Goal: Information Seeking & Learning: Learn about a topic

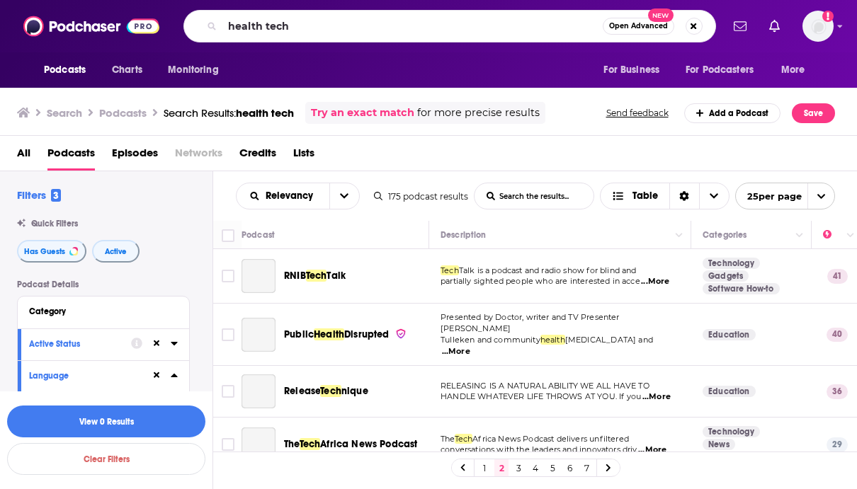
scroll to position [733, 0]
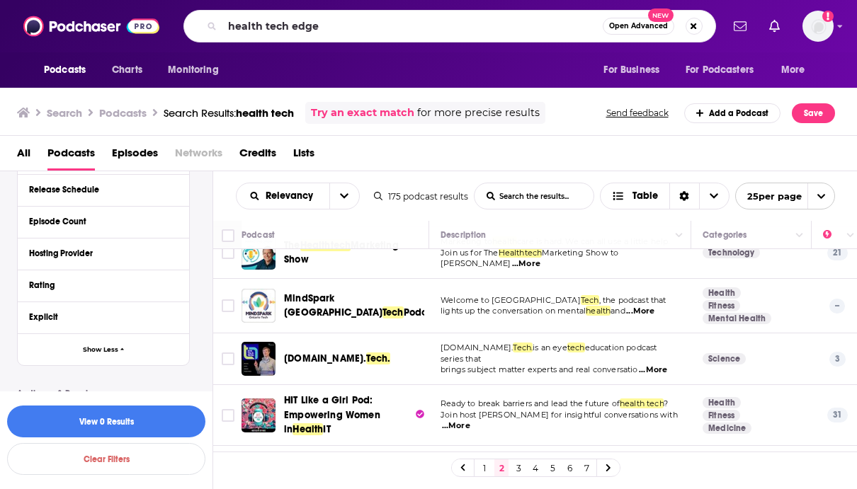
type input "health tech edge"
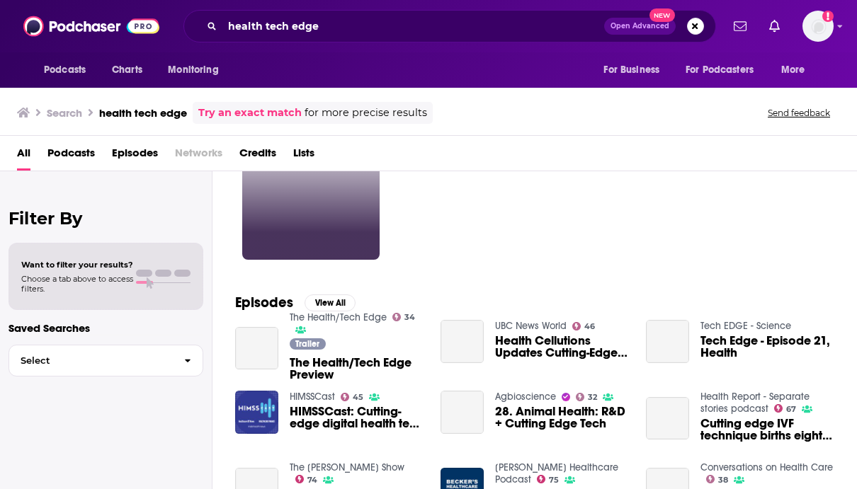
scroll to position [93, 0]
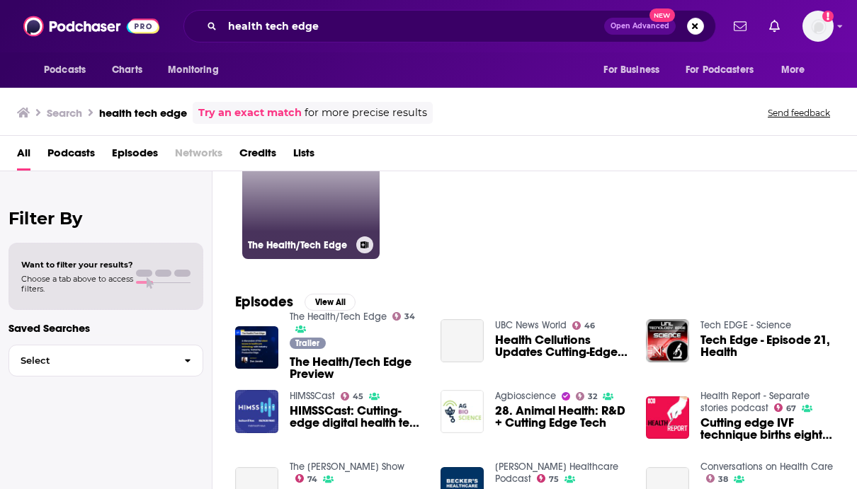
click at [282, 210] on link "34 The Health/Tech Edge" at bounding box center [310, 190] width 137 height 137
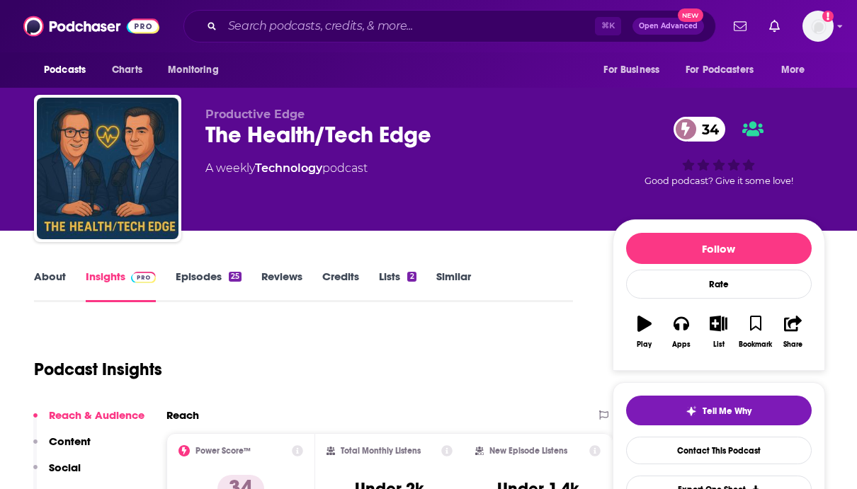
click at [210, 275] on link "Episodes 25" at bounding box center [209, 286] width 66 height 33
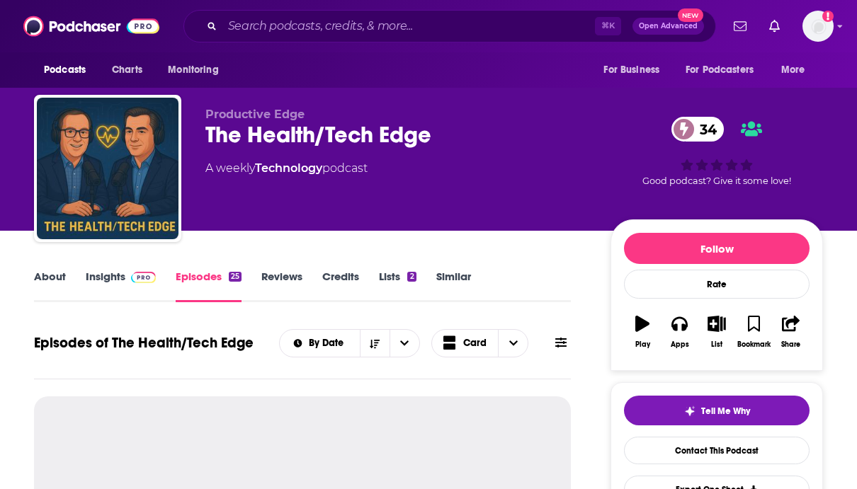
click at [100, 287] on link "Insights" at bounding box center [121, 286] width 70 height 33
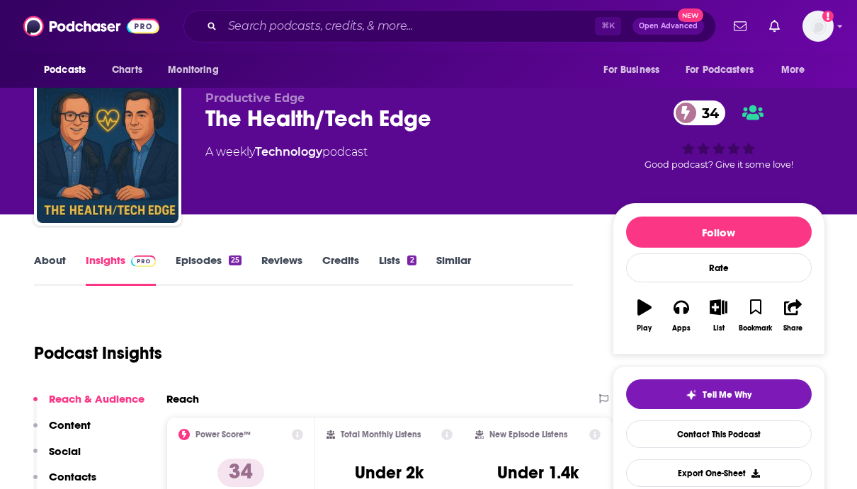
scroll to position [9, 0]
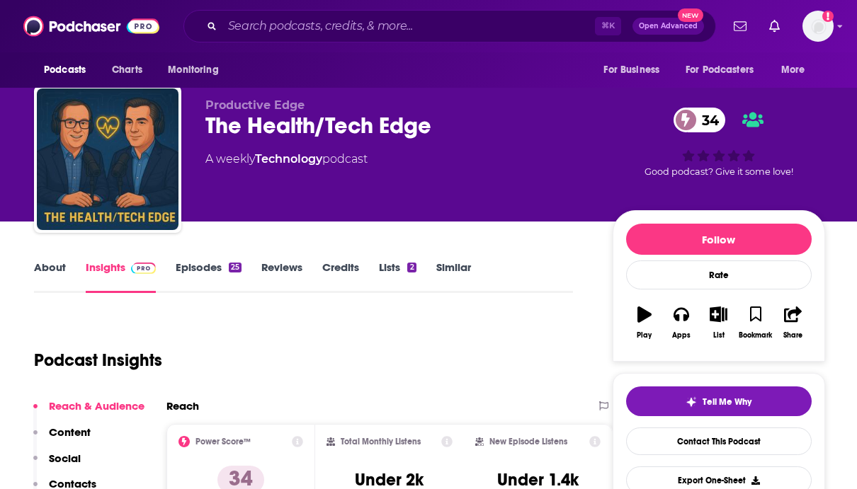
click at [56, 273] on link "About" at bounding box center [50, 277] width 32 height 33
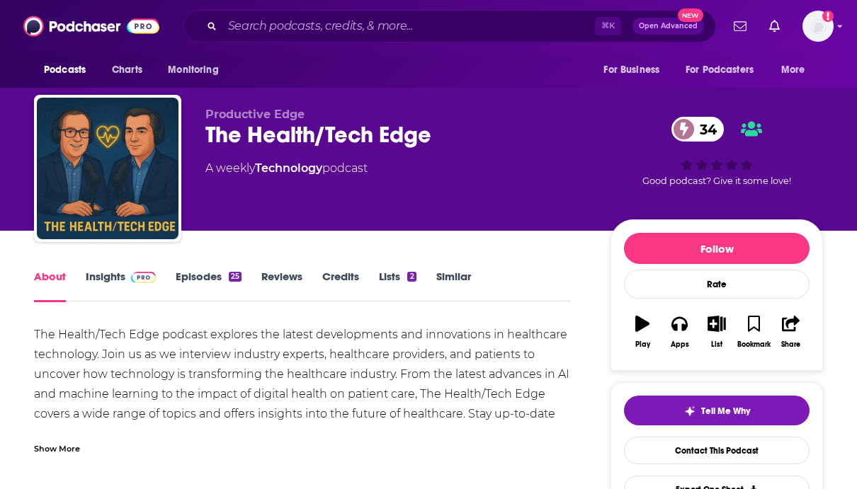
click at [129, 290] on link "Insights" at bounding box center [121, 286] width 70 height 33
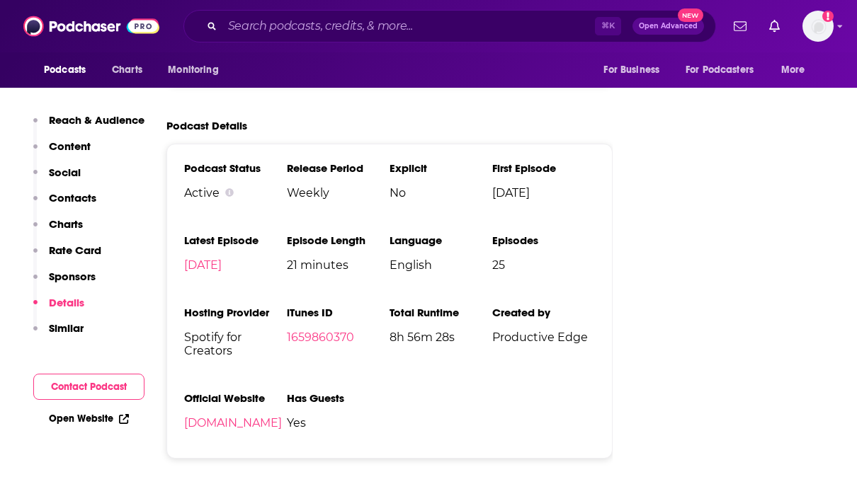
scroll to position [1702, 0]
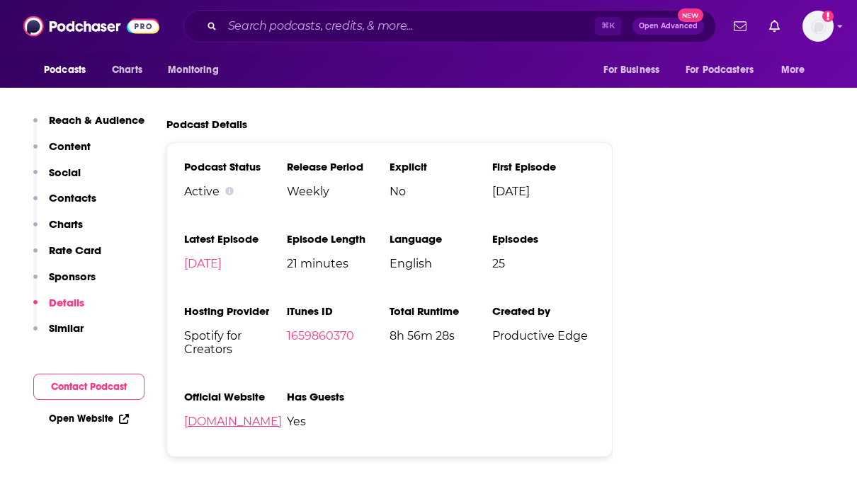
click at [254, 423] on link "[DOMAIN_NAME]" at bounding box center [233, 421] width 98 height 13
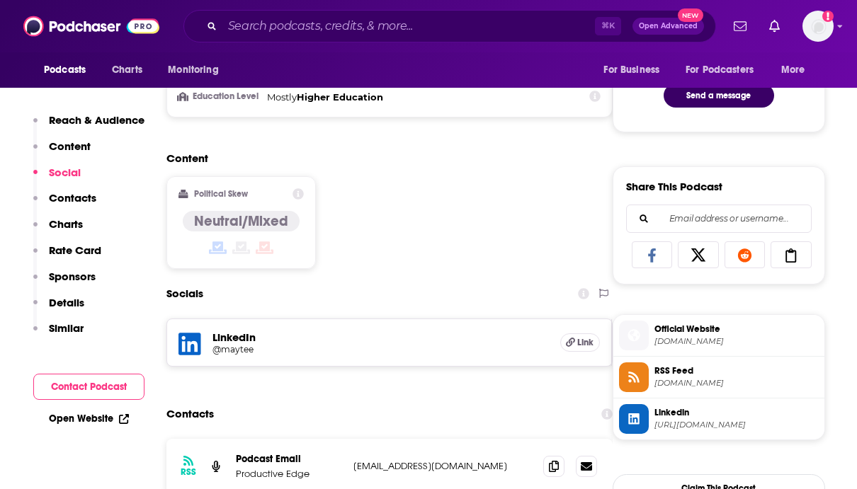
scroll to position [0, 0]
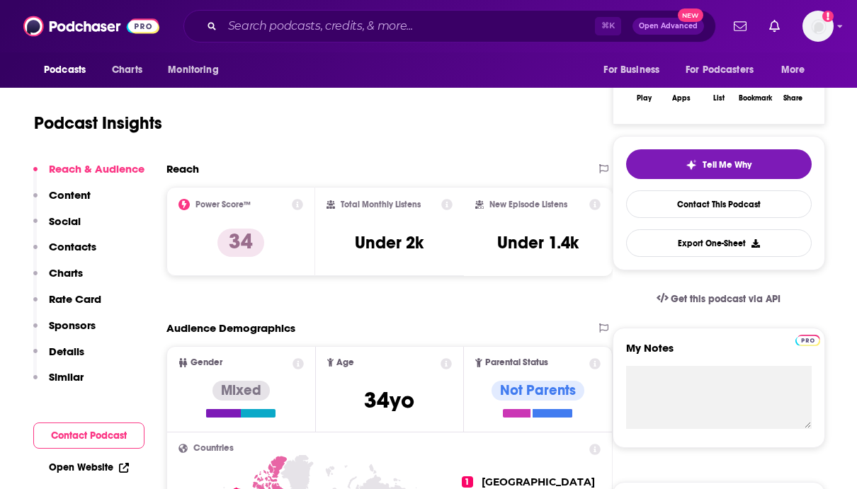
click at [88, 190] on p "Content" at bounding box center [70, 194] width 42 height 13
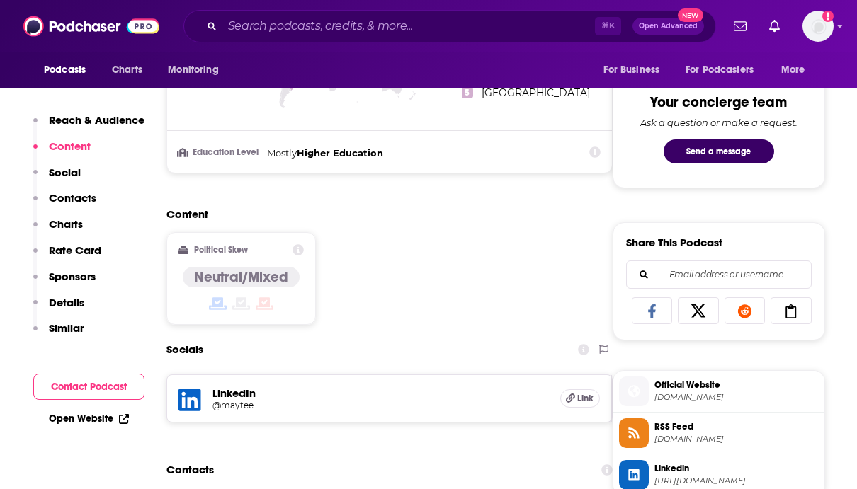
scroll to position [728, 0]
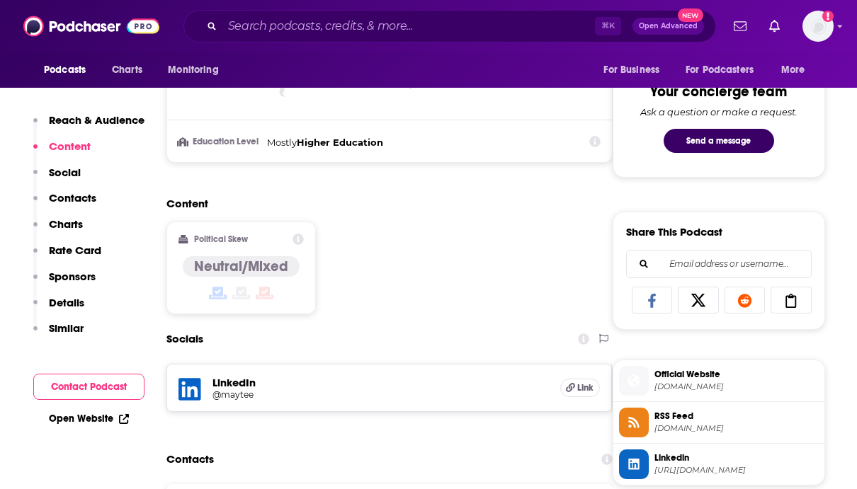
click at [64, 169] on p "Social" at bounding box center [65, 172] width 32 height 13
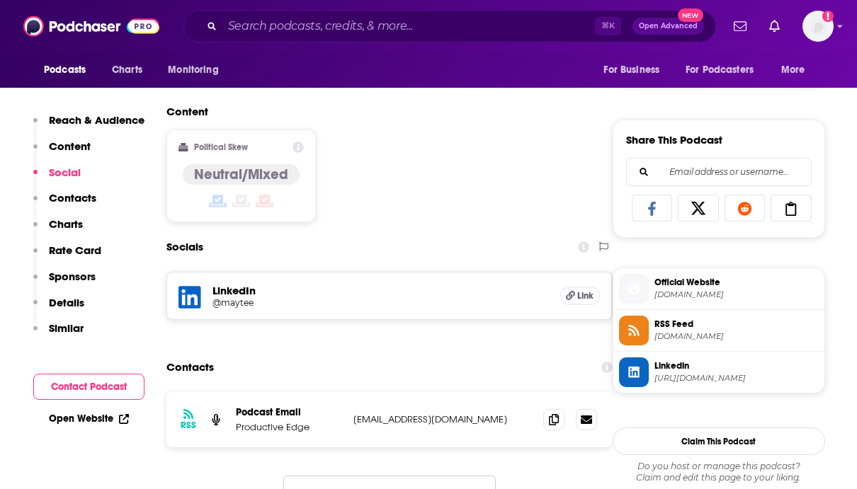
scroll to position [858, 0]
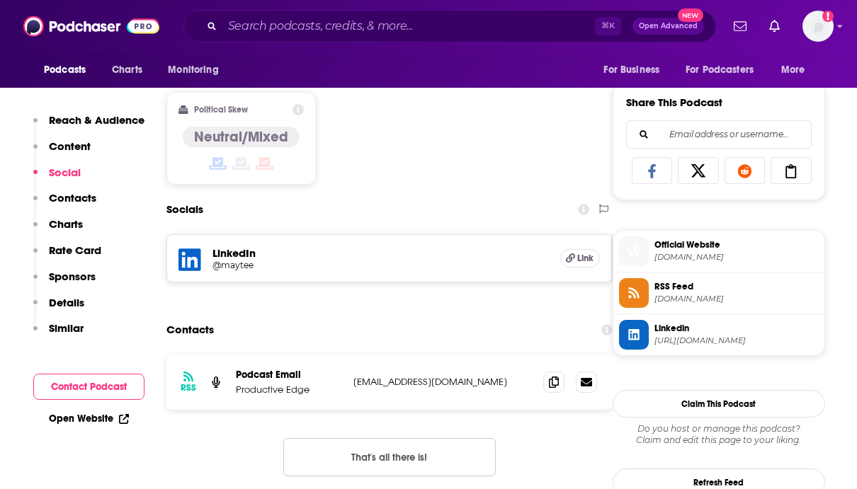
click at [65, 196] on p "Contacts" at bounding box center [72, 197] width 47 height 13
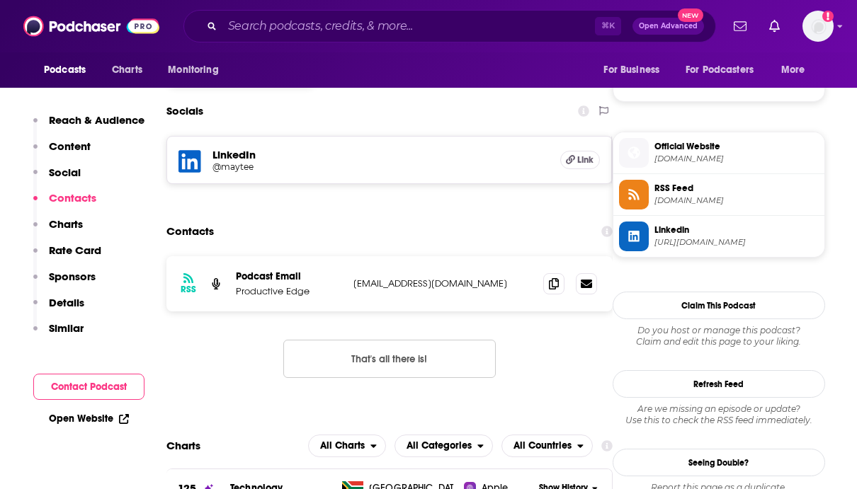
scroll to position [978, 0]
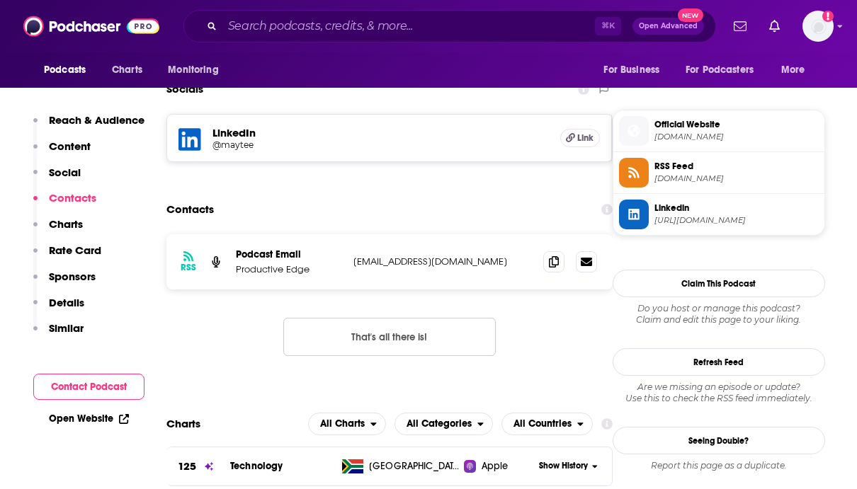
click at [67, 222] on p "Charts" at bounding box center [66, 223] width 34 height 13
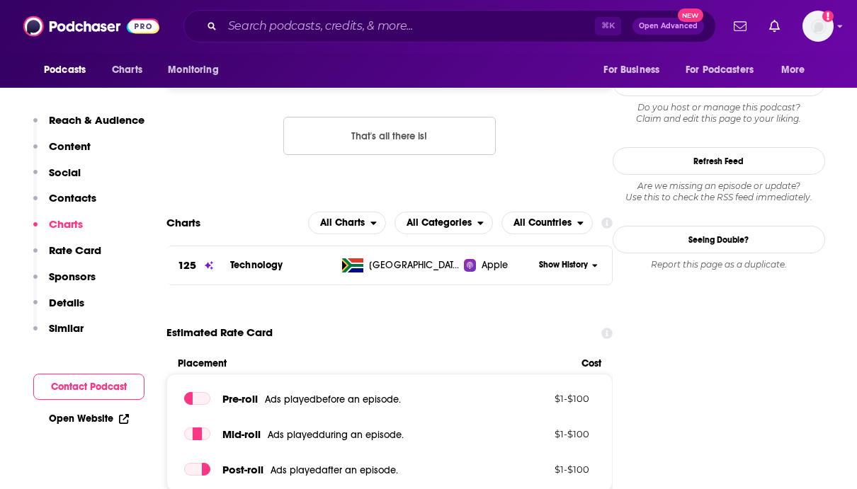
scroll to position [1196, 0]
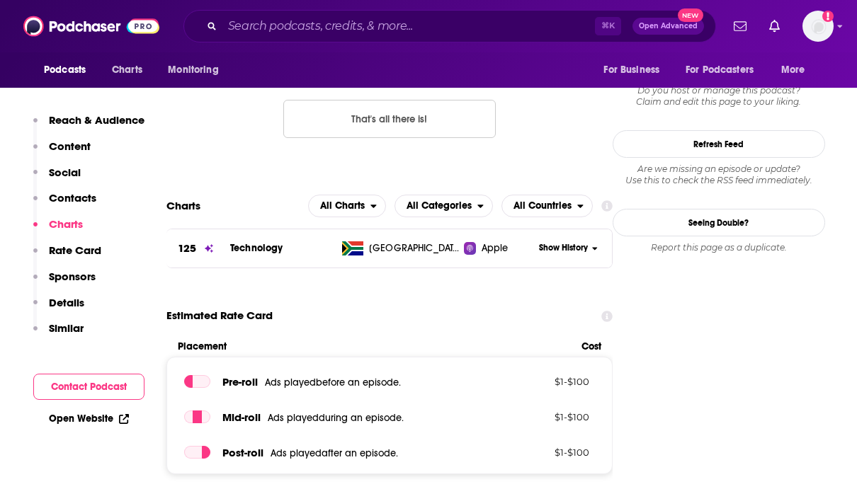
click at [72, 244] on p "Rate Card" at bounding box center [75, 250] width 52 height 13
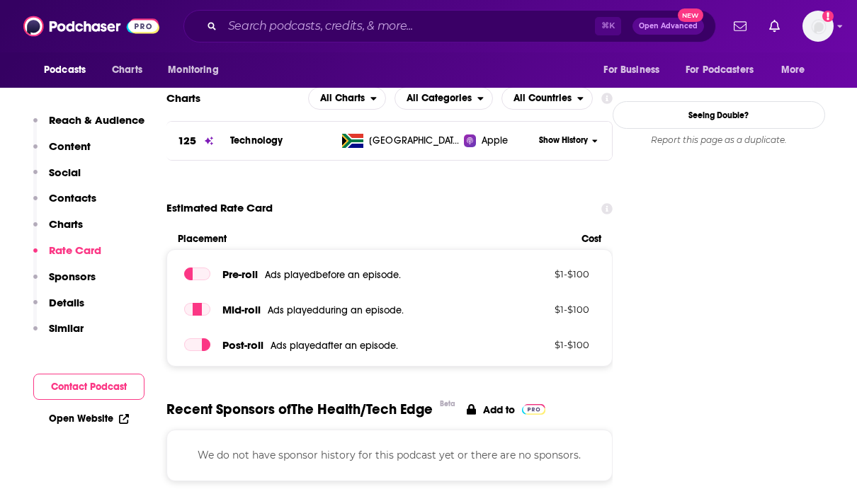
click at [79, 277] on p "Sponsors" at bounding box center [72, 276] width 47 height 13
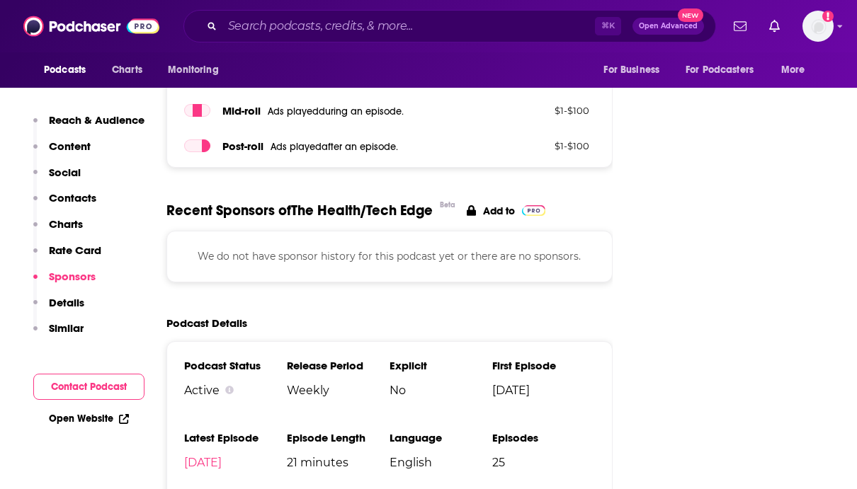
scroll to position [1510, 0]
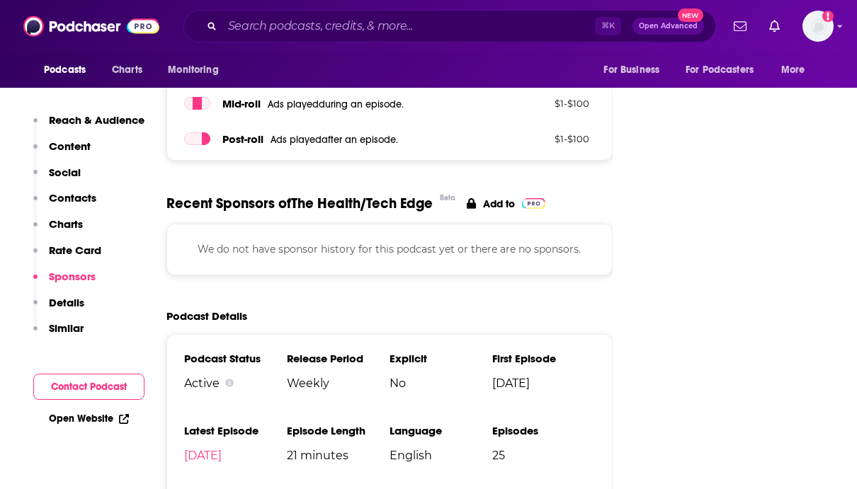
click at [84, 298] on div "Reach & Audience Content Social Contacts Charts Rate Card Sponsors Details Simi…" at bounding box center [88, 230] width 111 height 234
click at [74, 302] on p "Details" at bounding box center [66, 302] width 35 height 13
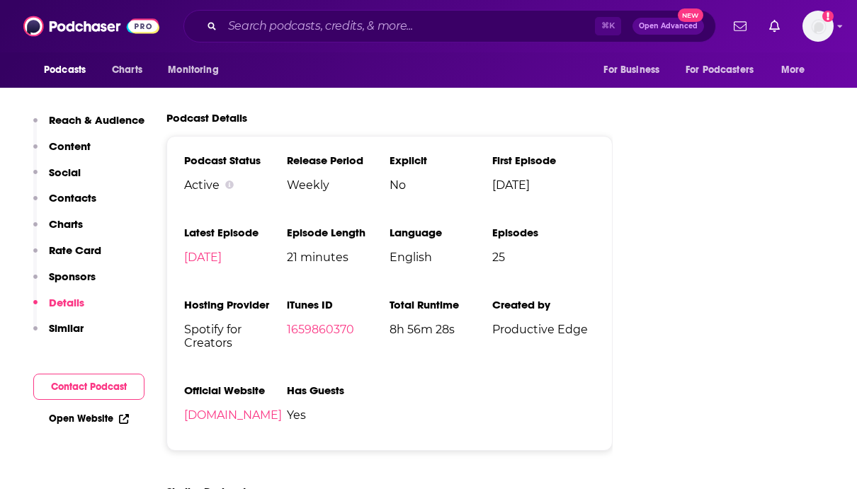
scroll to position [1712, 0]
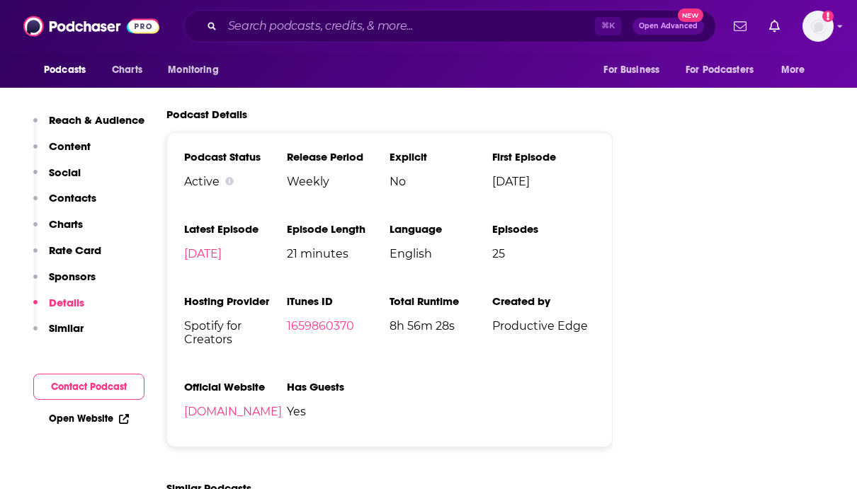
click at [60, 332] on p "Similar" at bounding box center [66, 327] width 35 height 13
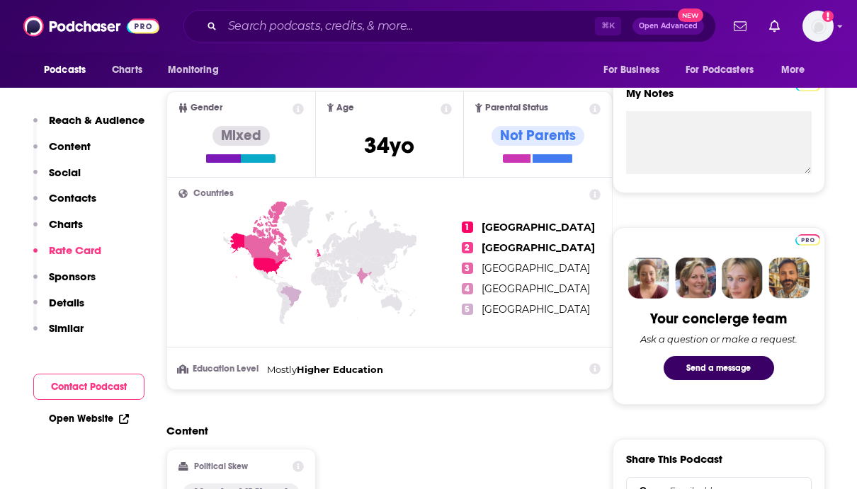
scroll to position [0, 0]
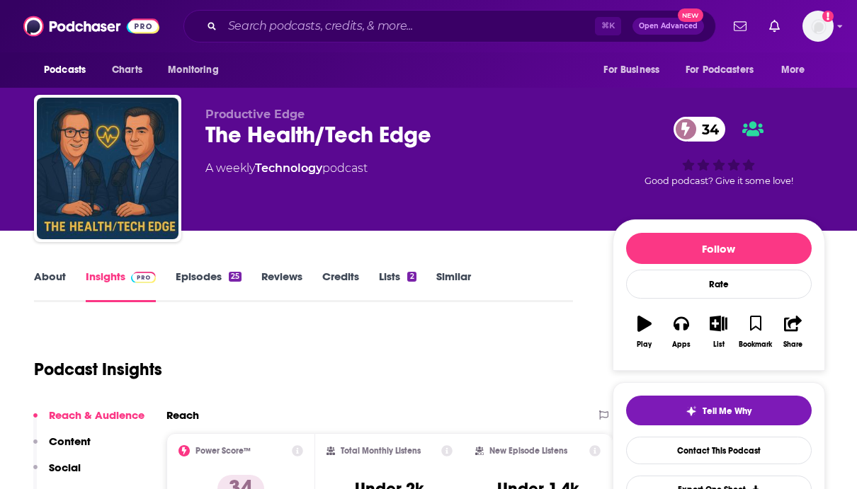
click at [279, 283] on link "Reviews" at bounding box center [281, 286] width 41 height 33
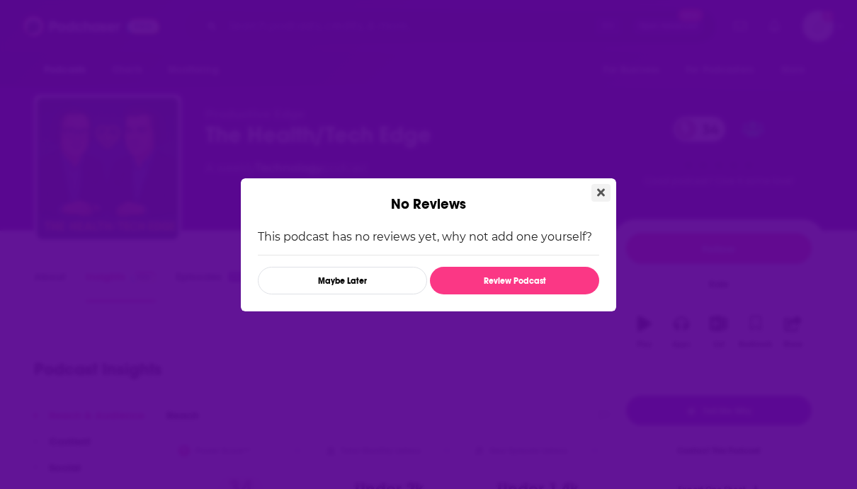
click at [600, 184] on button "Close" at bounding box center [600, 193] width 19 height 18
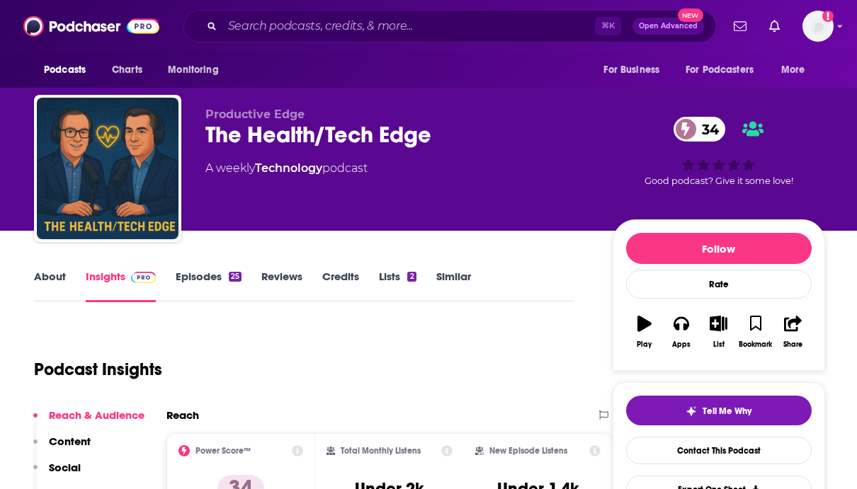
click at [205, 275] on link "Episodes 25" at bounding box center [209, 286] width 66 height 33
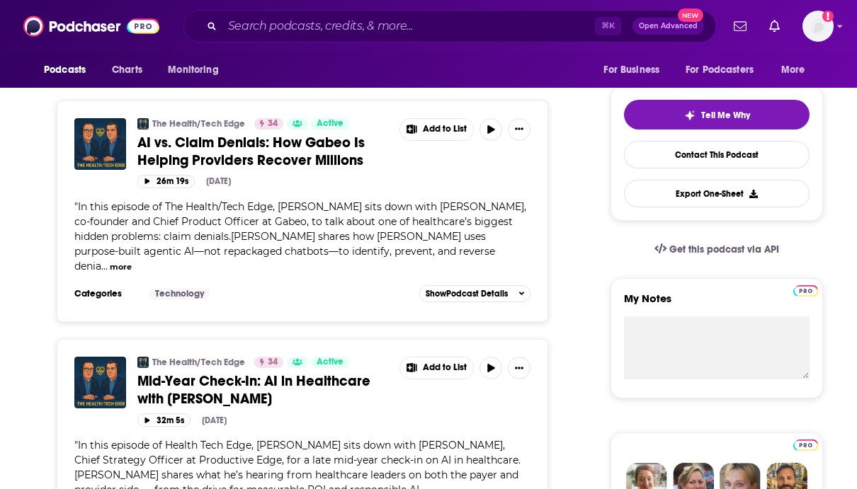
scroll to position [295, 0]
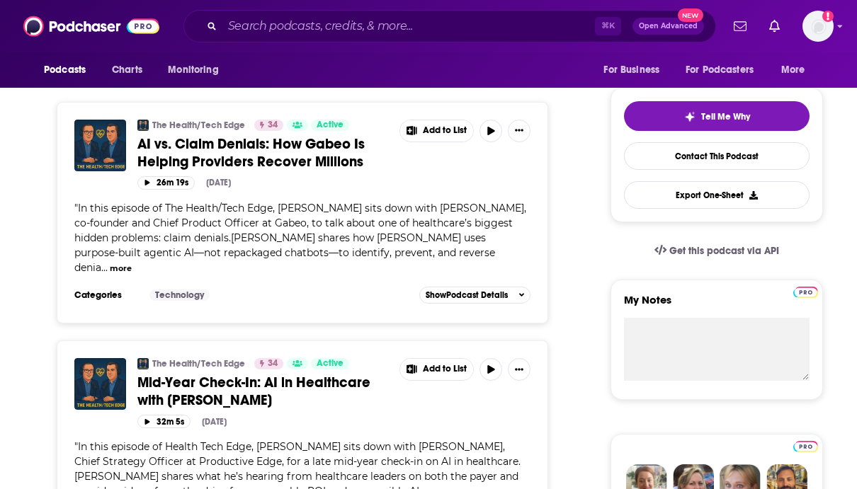
click at [132, 263] on button "more" at bounding box center [121, 269] width 22 height 12
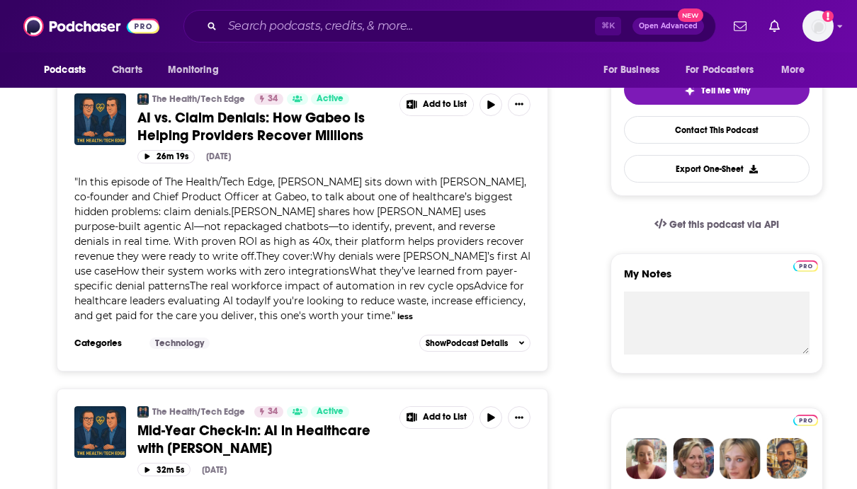
scroll to position [322, 0]
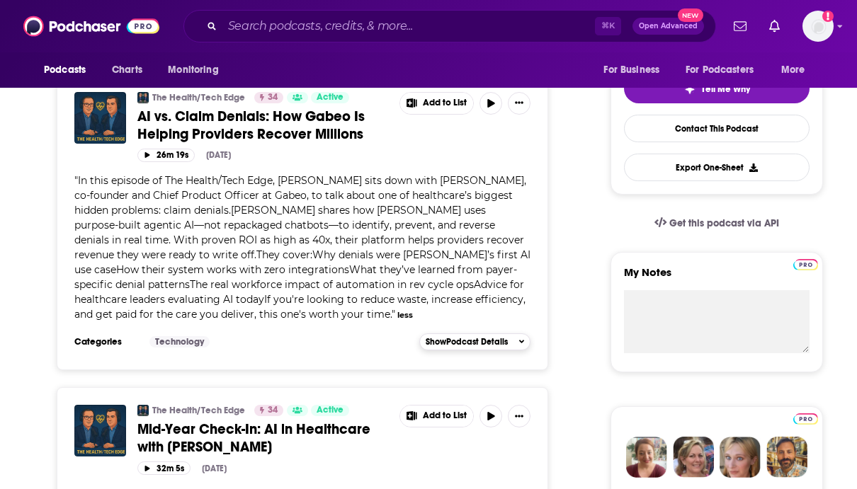
click at [525, 336] on button "Show Podcast Details" at bounding box center [475, 341] width 112 height 17
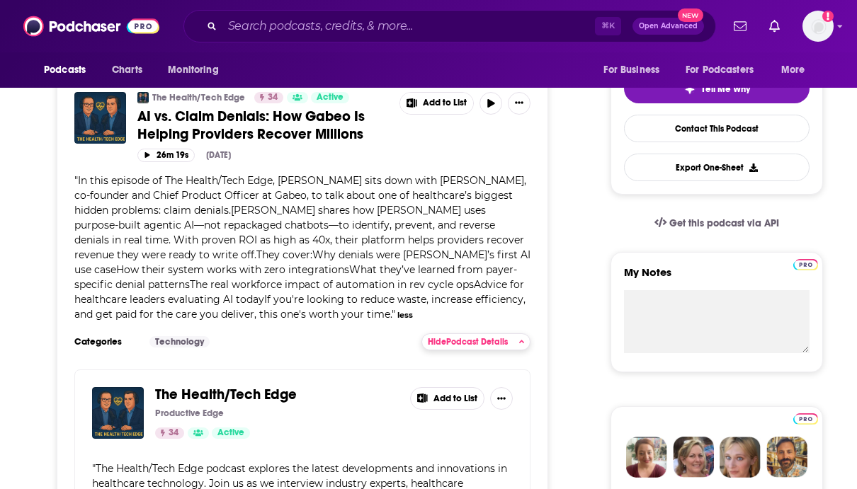
click at [522, 342] on icon "button" at bounding box center [522, 343] width 6 height 4
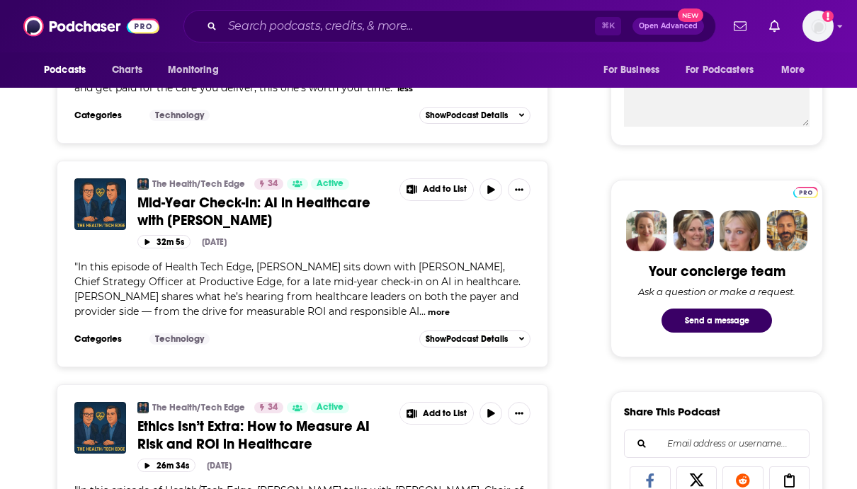
scroll to position [550, 0]
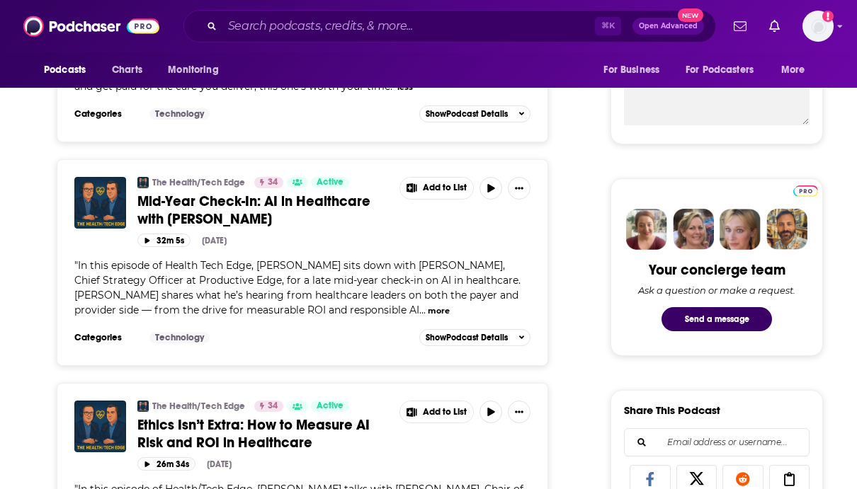
click at [428, 308] on button "more" at bounding box center [439, 311] width 22 height 12
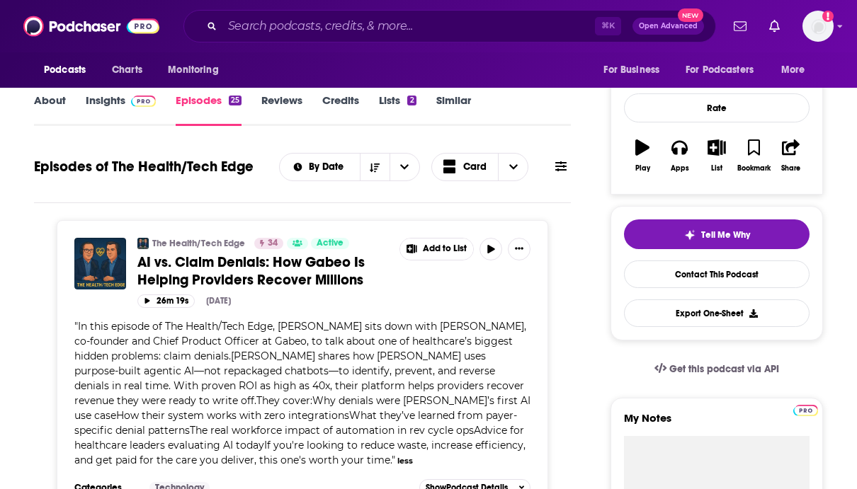
scroll to position [183, 0]
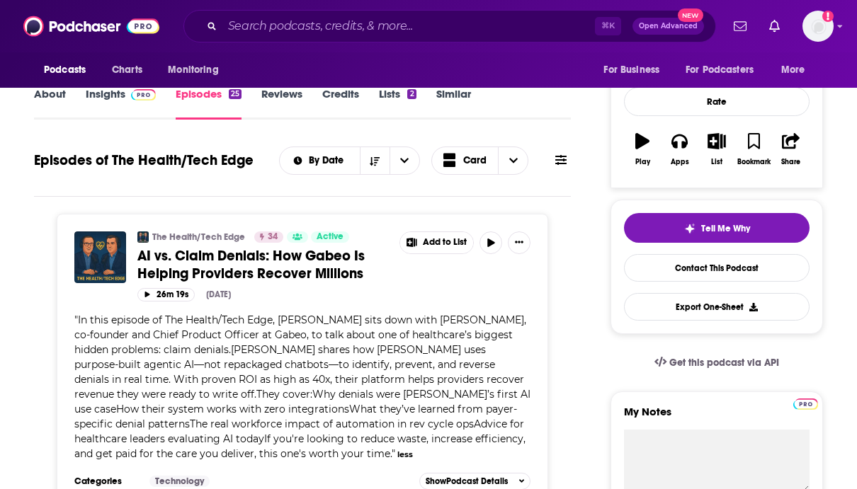
click at [107, 84] on div "Podcasts Charts Monitoring" at bounding box center [135, 69] width 202 height 35
click at [110, 98] on link "Insights" at bounding box center [121, 103] width 70 height 33
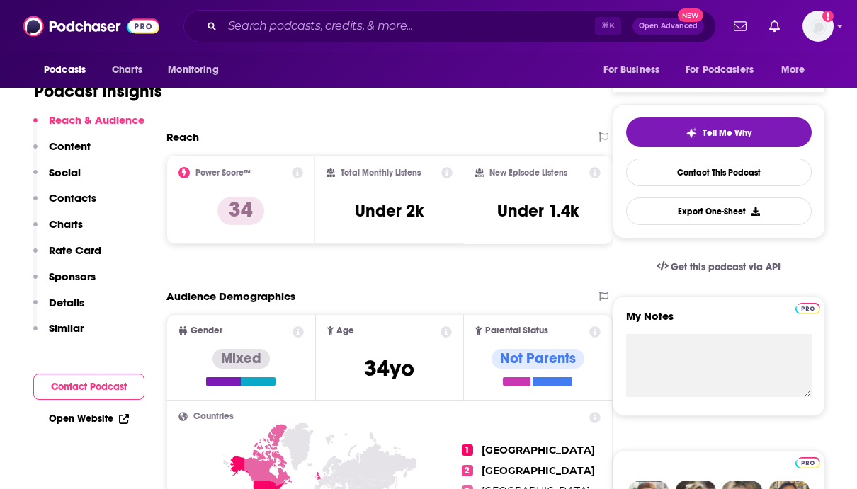
scroll to position [274, 0]
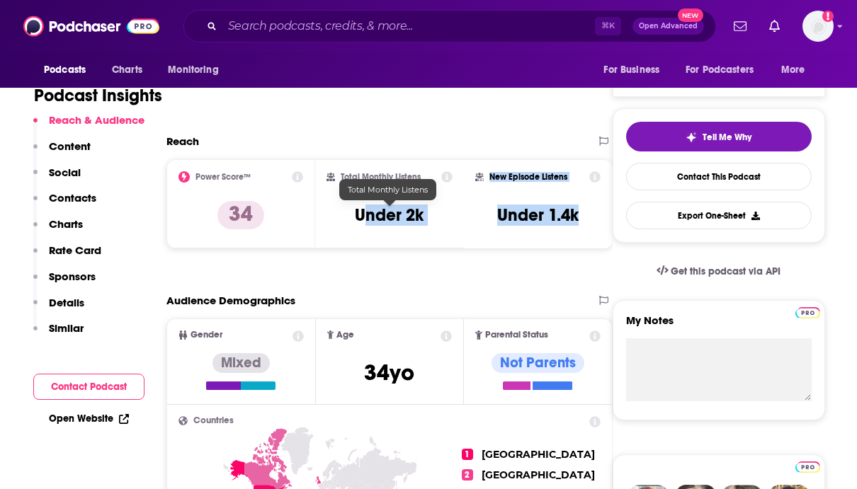
drag, startPoint x: 362, startPoint y: 212, endPoint x: 518, endPoint y: 244, distance: 159.7
click at [519, 244] on div "Power Score™ 34 Total Monthly Listens Under 2k New Episode Listens Under 1.4k" at bounding box center [389, 203] width 446 height 89
click at [448, 177] on icon at bounding box center [446, 176] width 11 height 11
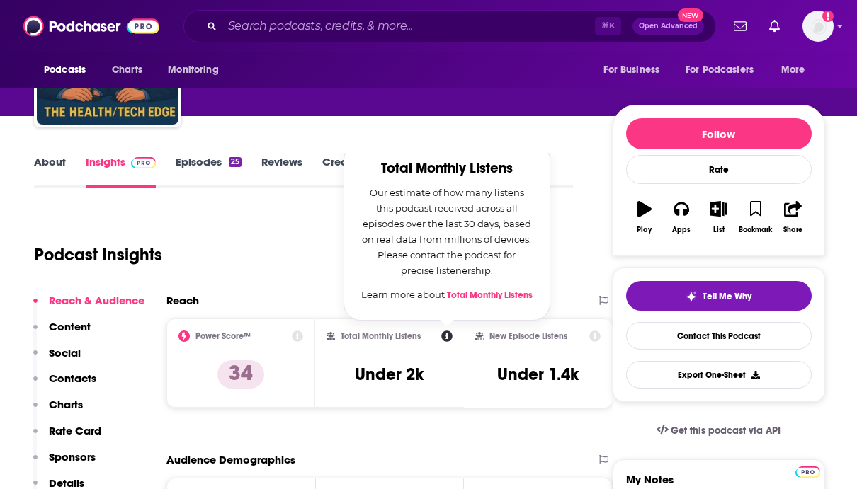
scroll to position [101, 0]
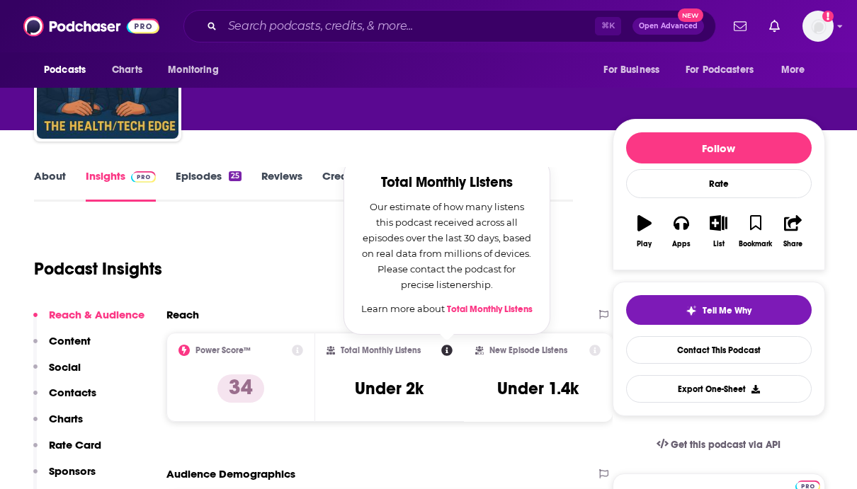
click at [469, 311] on link "Total Monthly Listens" at bounding box center [490, 309] width 86 height 11
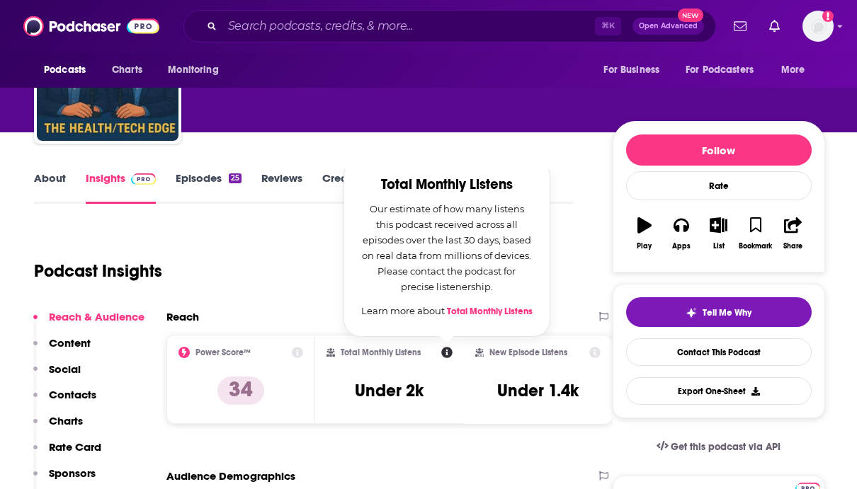
click at [281, 305] on div "Podcast Insights" at bounding box center [303, 269] width 539 height 84
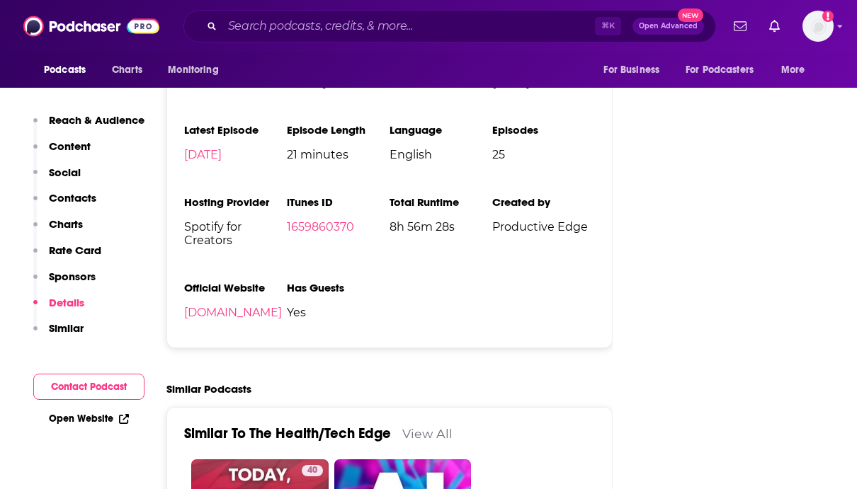
scroll to position [1755, 0]
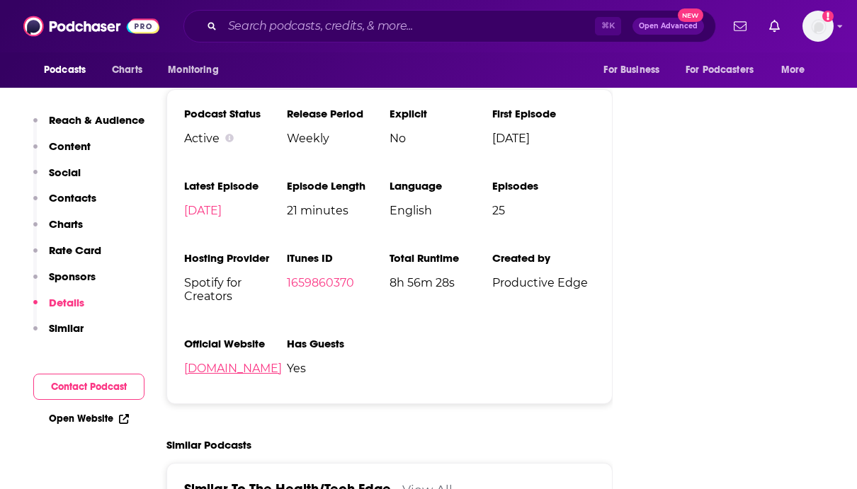
click at [250, 374] on link "[DOMAIN_NAME]" at bounding box center [233, 368] width 98 height 13
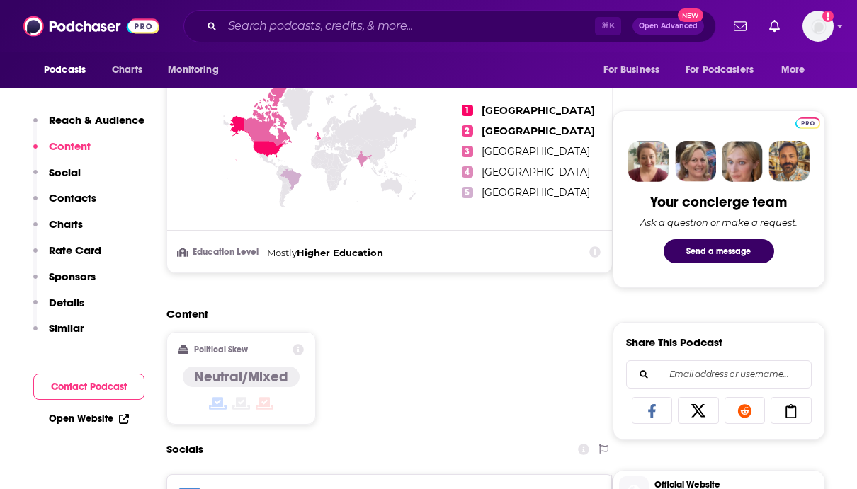
scroll to position [0, 0]
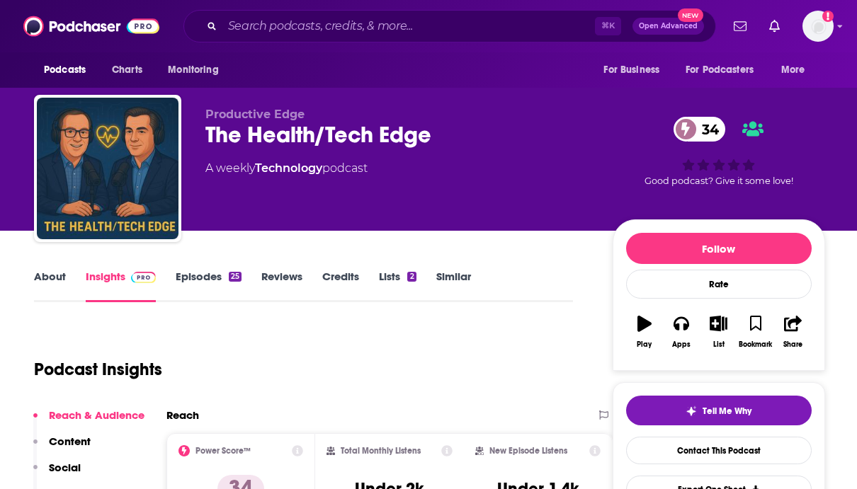
click at [53, 275] on link "About" at bounding box center [50, 286] width 32 height 33
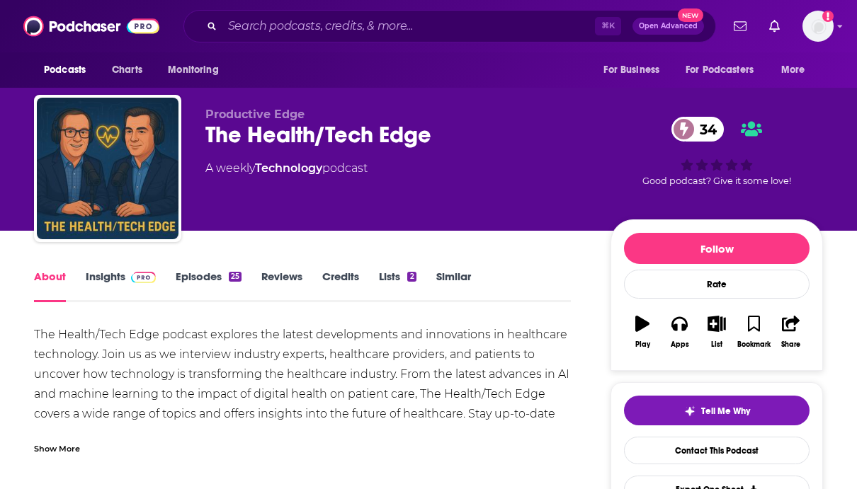
click at [235, 285] on link "Episodes 25" at bounding box center [209, 286] width 66 height 33
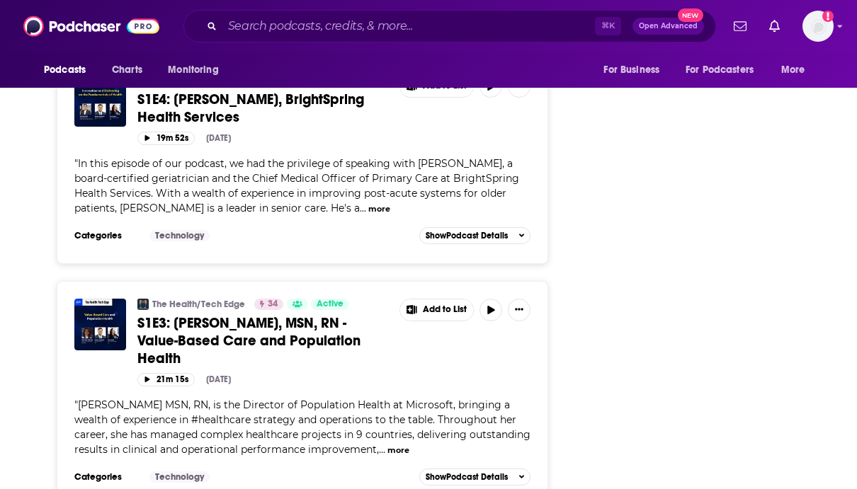
scroll to position [5028, 0]
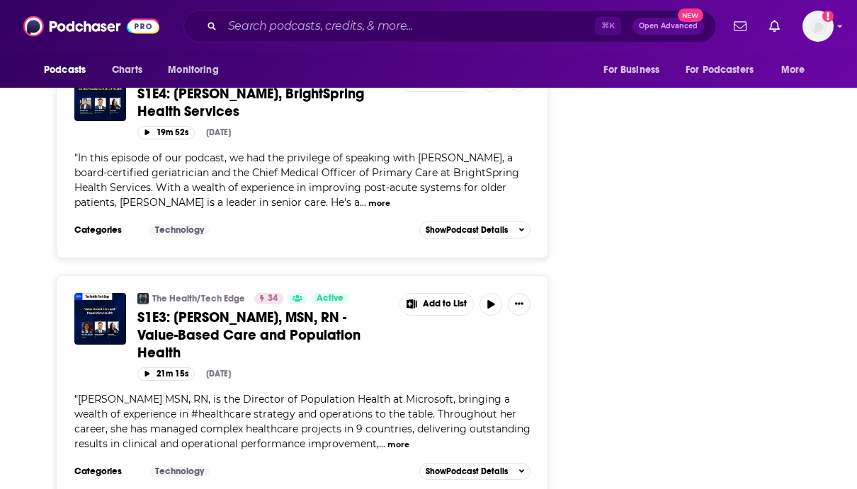
click at [387, 439] on button "more" at bounding box center [398, 445] width 22 height 12
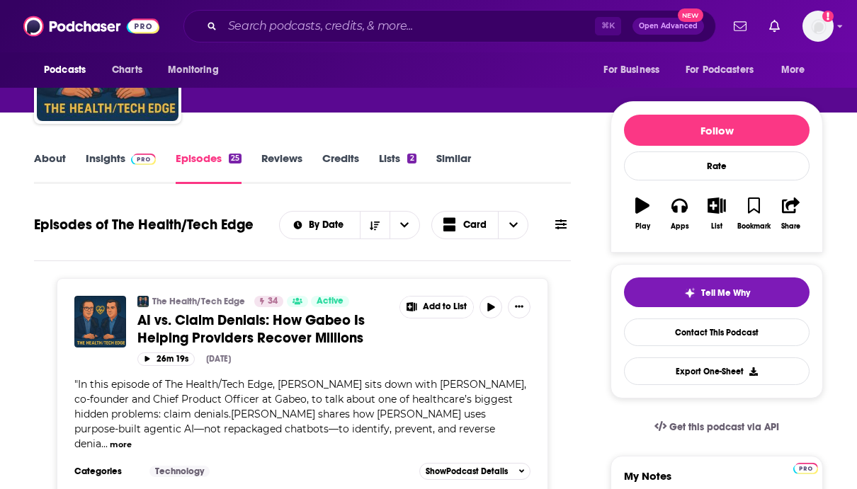
scroll to position [0, 0]
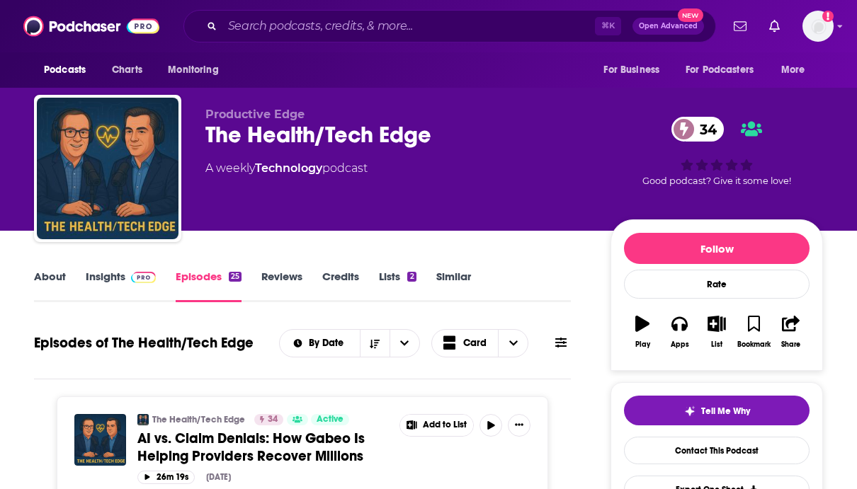
click at [61, 280] on link "About" at bounding box center [50, 286] width 32 height 33
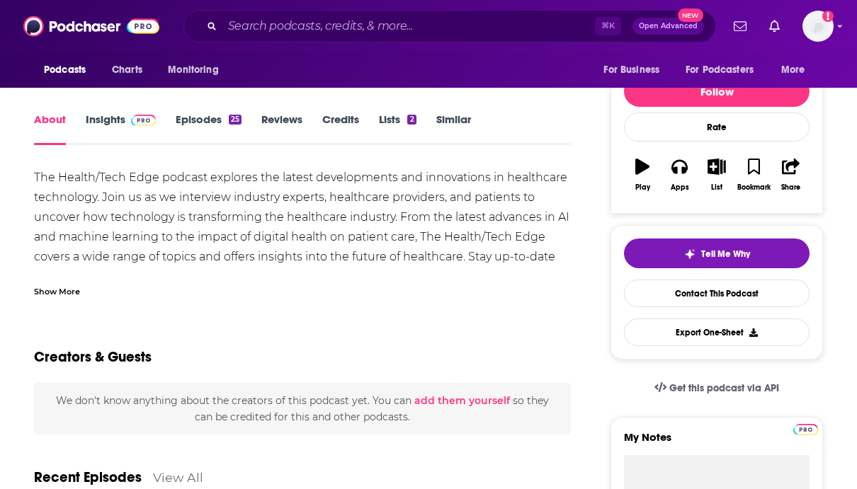
scroll to position [158, 0]
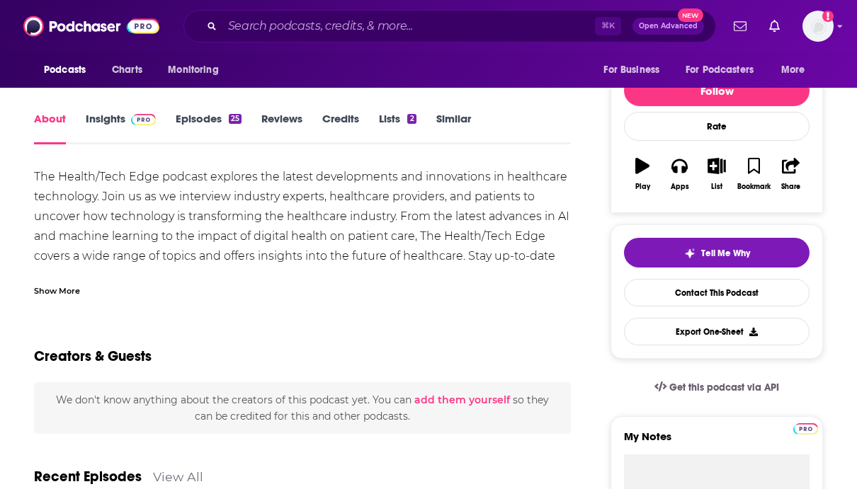
click at [36, 290] on div "Show More" at bounding box center [57, 289] width 46 height 13
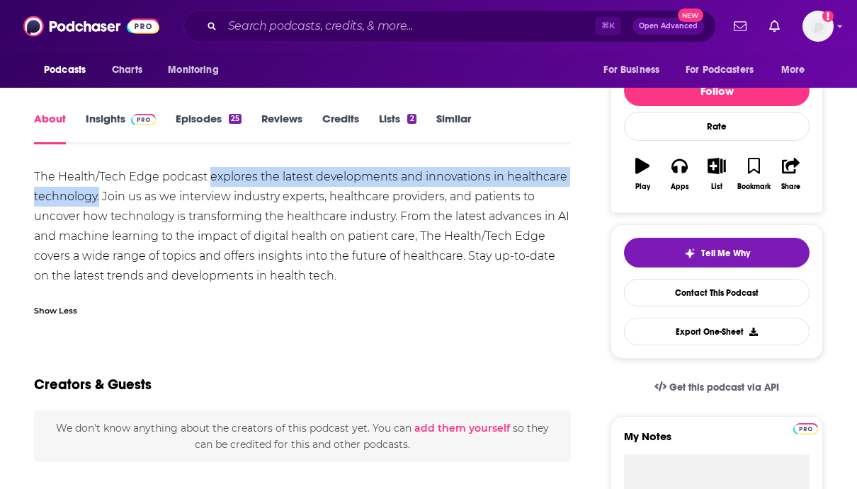
drag, startPoint x: 98, startPoint y: 199, endPoint x: 209, endPoint y: 184, distance: 111.4
click at [209, 184] on div "The Health/Tech Edge podcast explores the latest developments and innovations i…" at bounding box center [302, 226] width 537 height 119
copy div "explores the latest developments and innovations in healthcare technology."
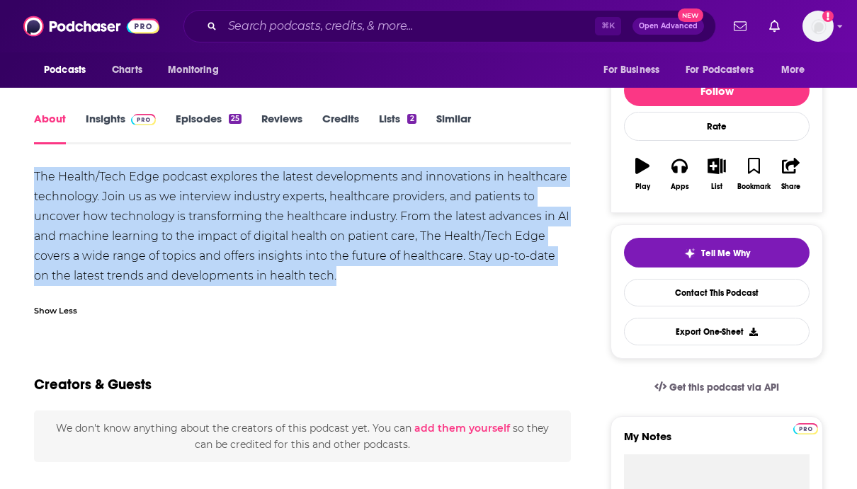
drag, startPoint x: 343, startPoint y: 276, endPoint x: 21, endPoint y: 180, distance: 336.2
copy div "The Health/Tech Edge podcast explores the latest developments and innovations i…"
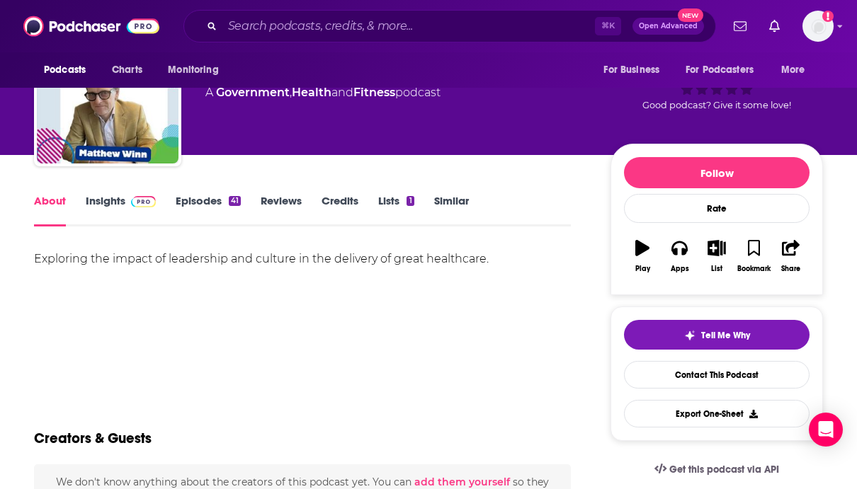
scroll to position [76, 0]
